Goal: Navigation & Orientation: Find specific page/section

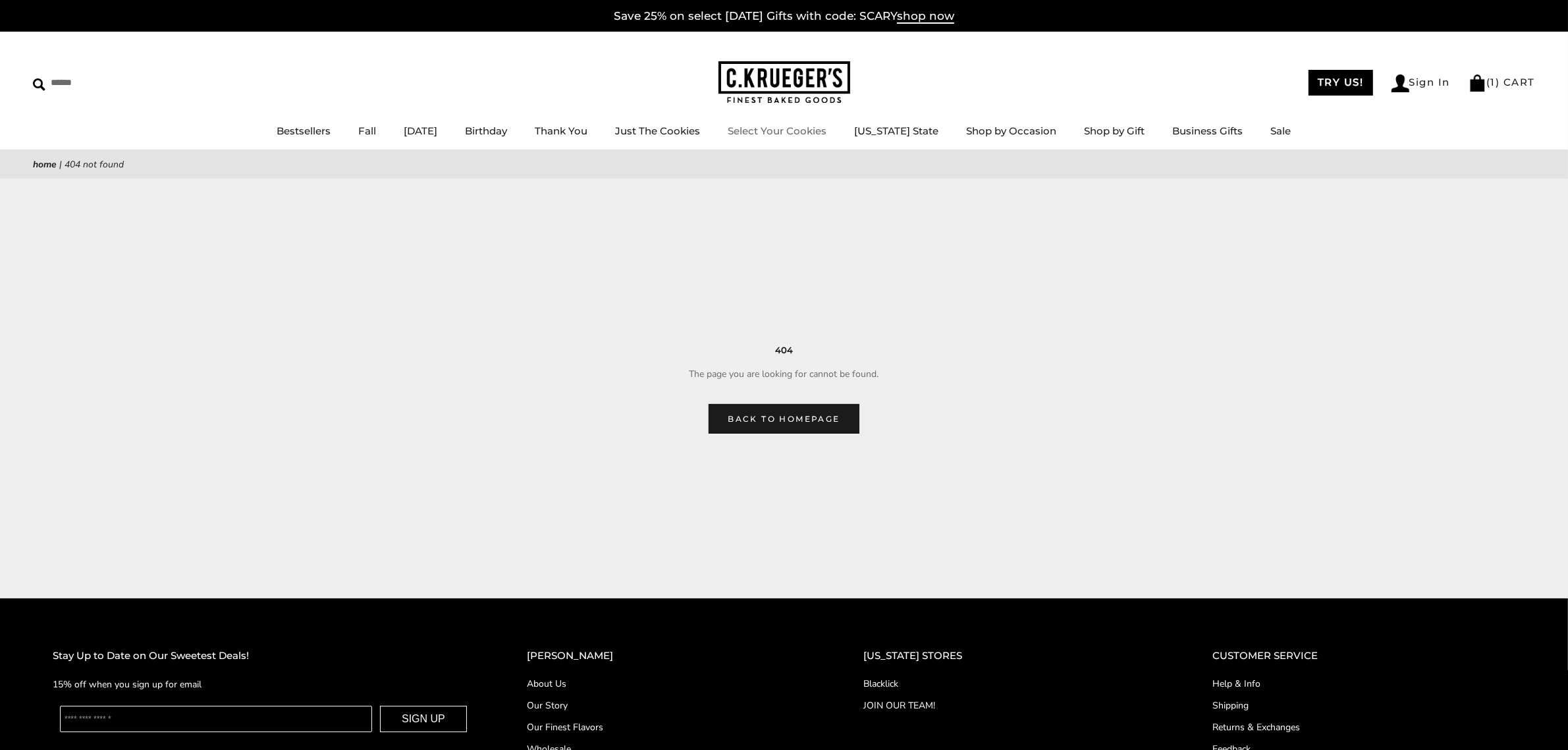
click at [787, 94] on img at bounding box center [784, 82] width 132 height 42
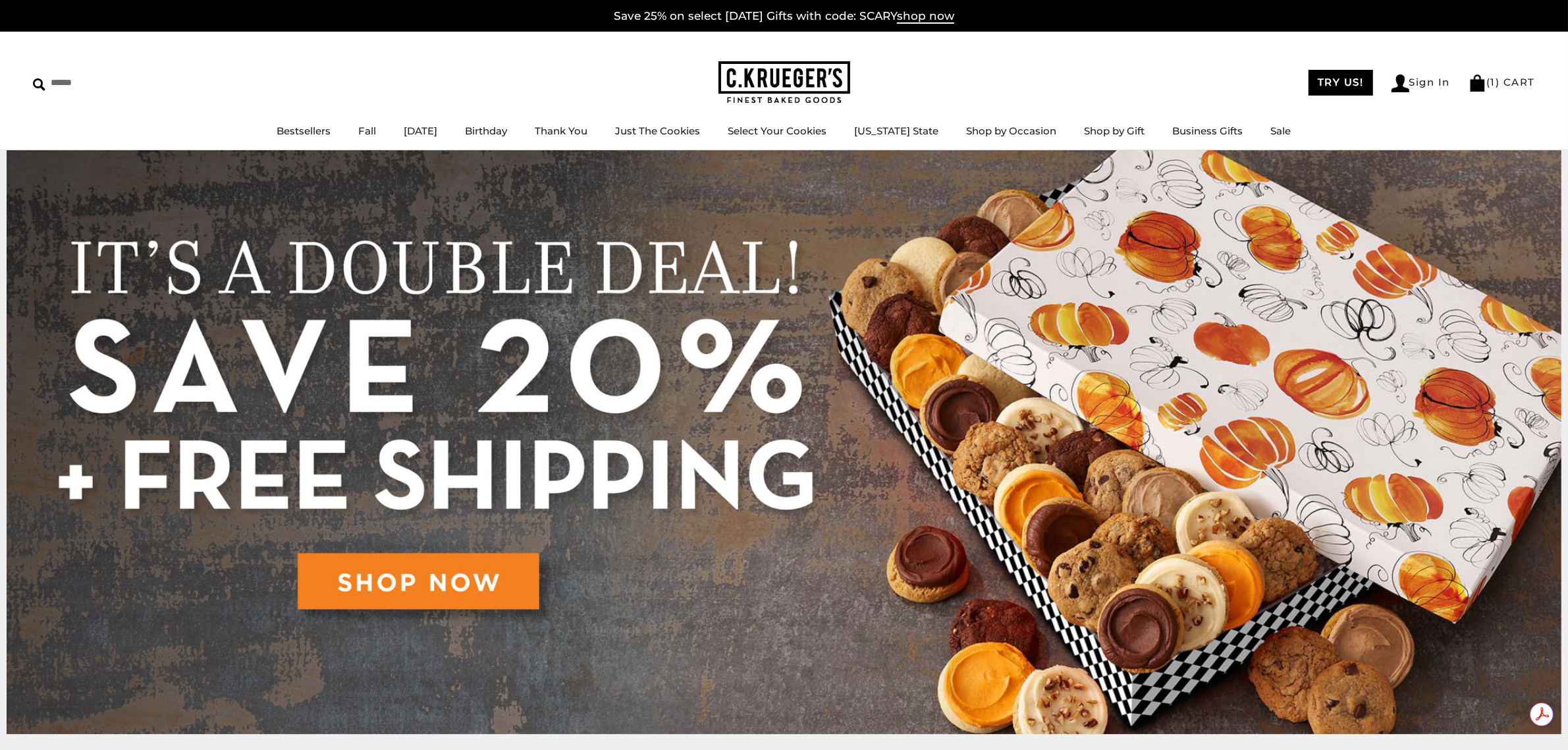
click at [784, 80] on img at bounding box center [784, 82] width 132 height 42
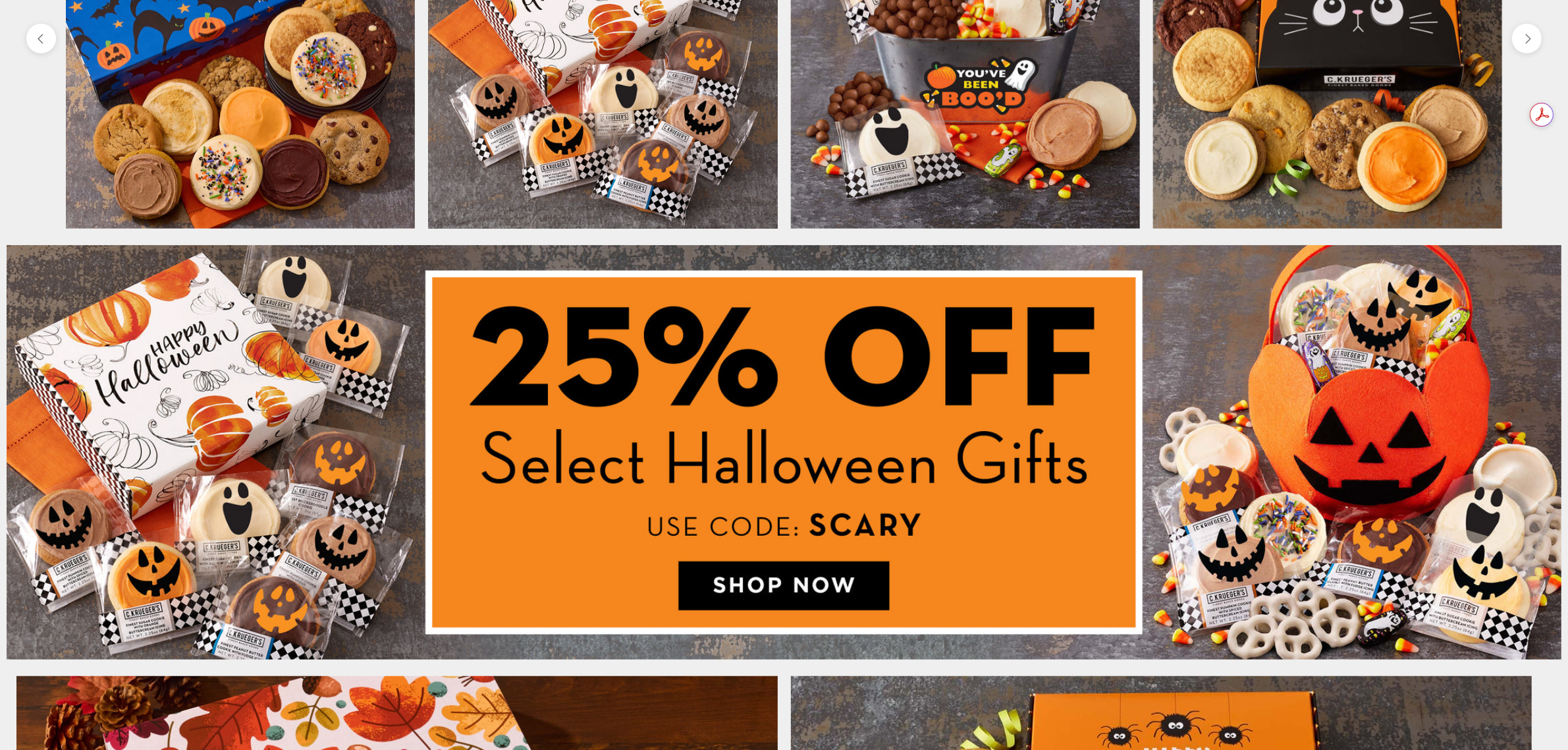
click at [809, 568] on img at bounding box center [784, 452] width 1555 height 414
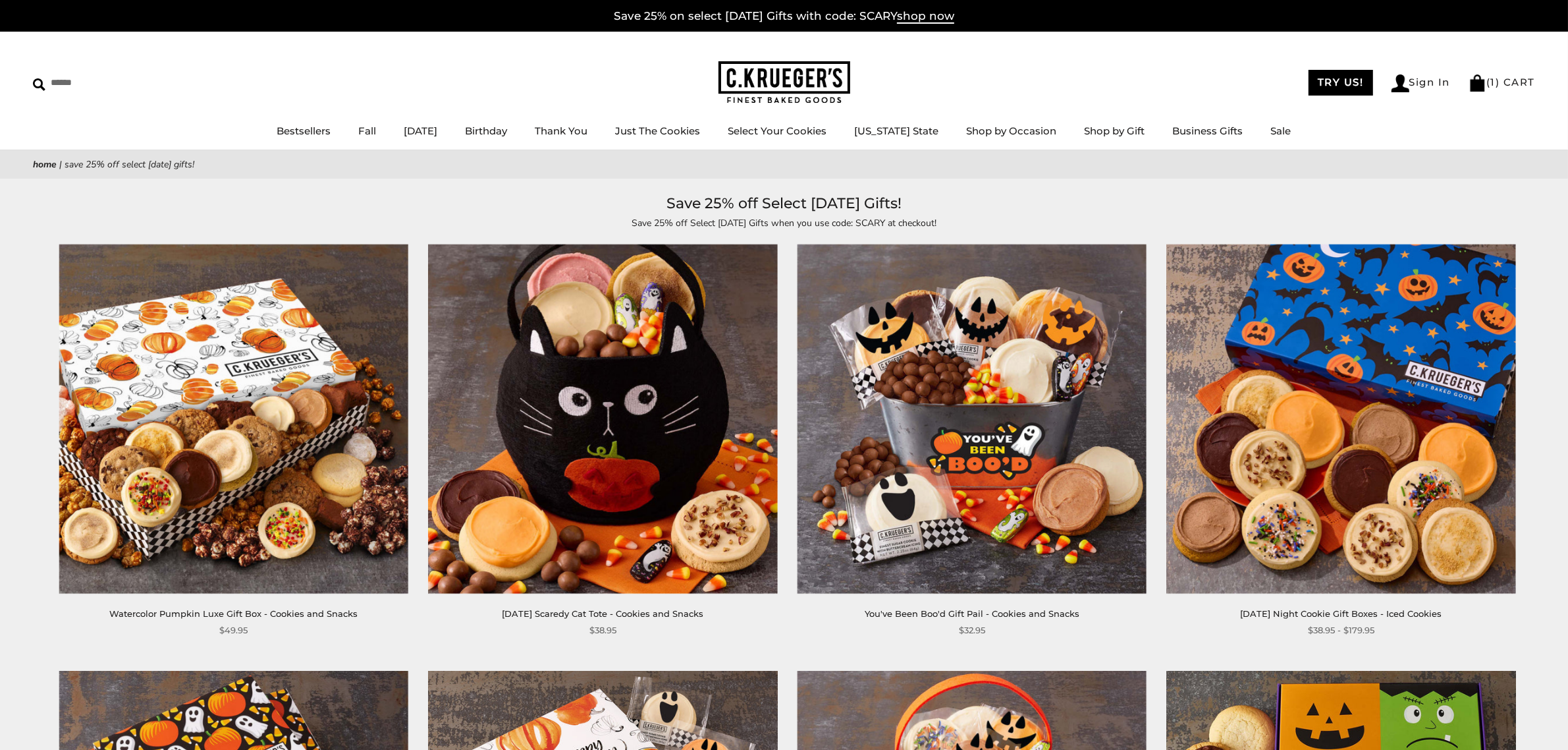
click at [808, 77] on img at bounding box center [784, 82] width 132 height 42
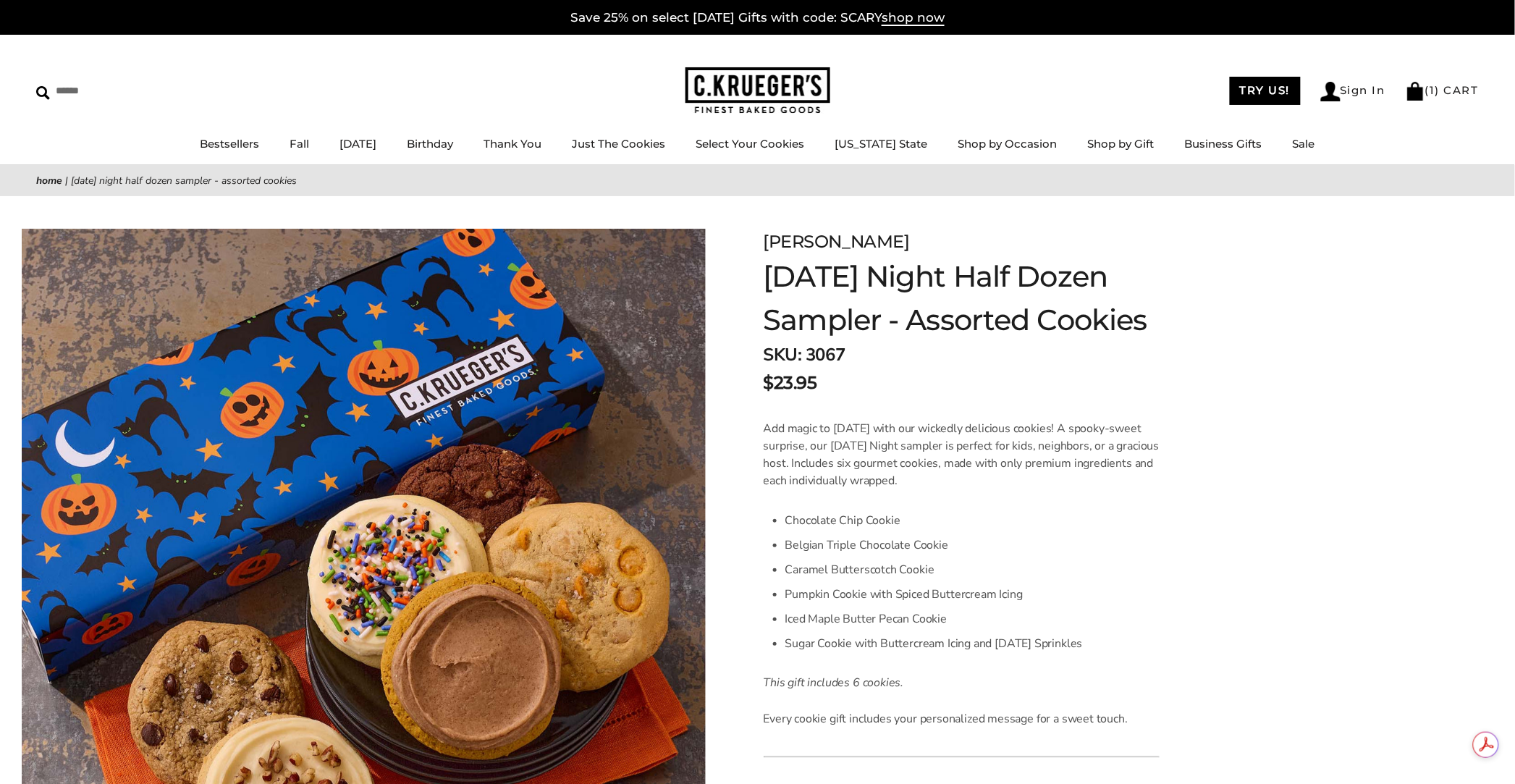
click at [768, 81] on img at bounding box center [758, 90] width 145 height 47
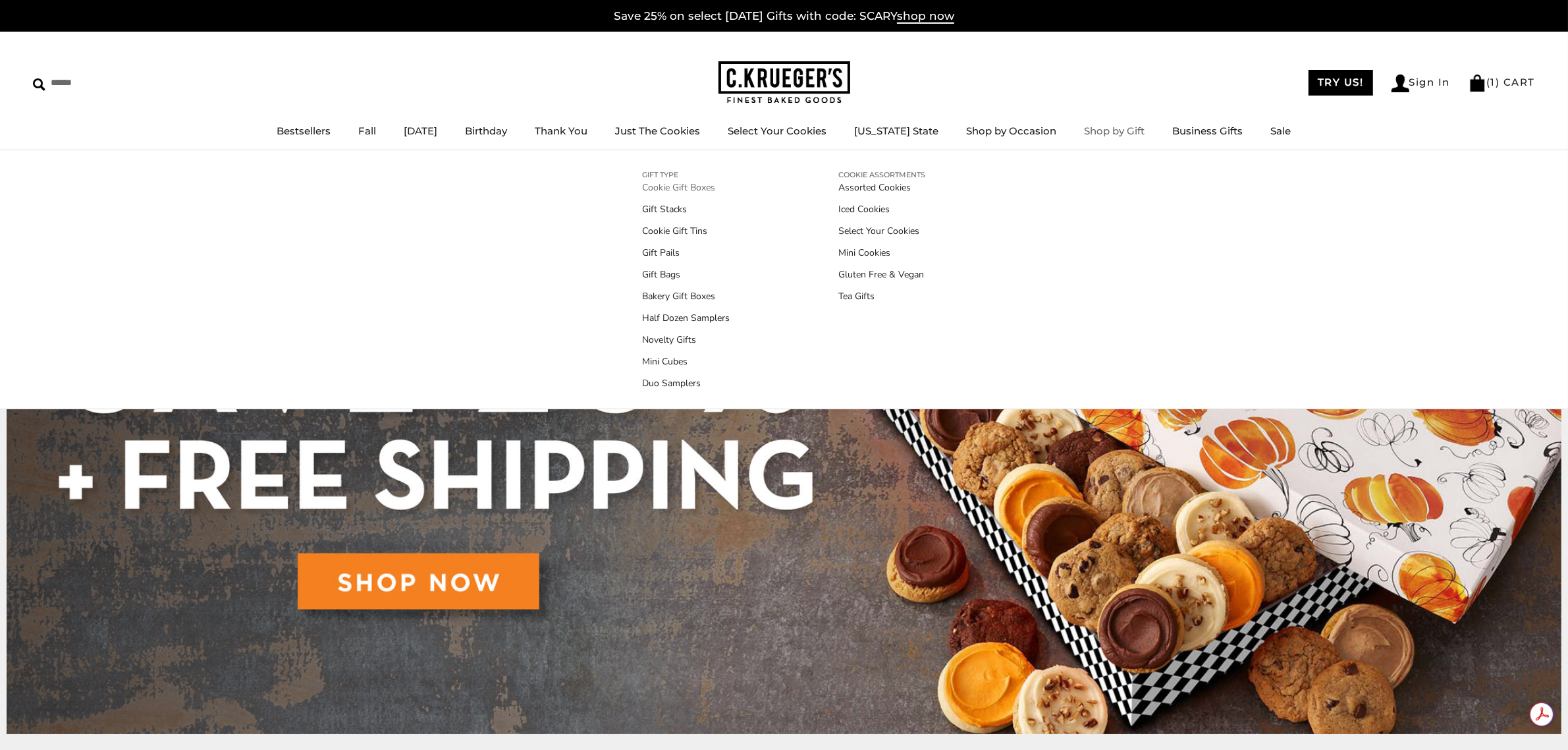
click at [689, 180] on link "Cookie Gift Boxes" at bounding box center [686, 187] width 87 height 14
